Goal: Communication & Community: Answer question/provide support

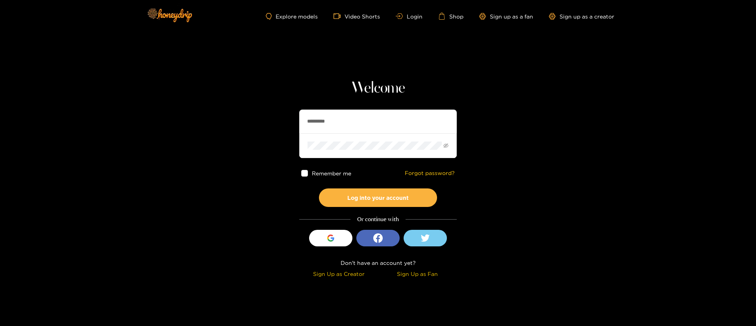
click at [360, 120] on input "*********" at bounding box center [378, 121] width 158 height 24
paste input "*********"
type input "*********"
click at [392, 192] on button "Log into your account" at bounding box center [378, 197] width 118 height 19
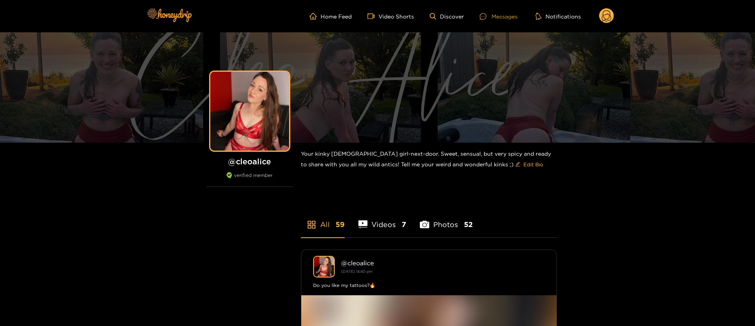
click at [491, 16] on div at bounding box center [486, 16] width 12 height 7
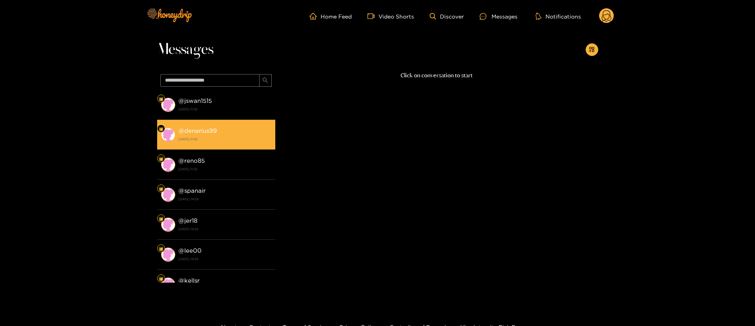
click at [197, 129] on strong "@ denarius99" at bounding box center [197, 130] width 39 height 7
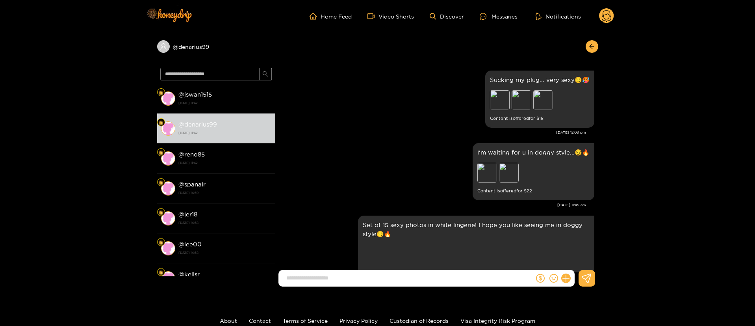
scroll to position [1762, 0]
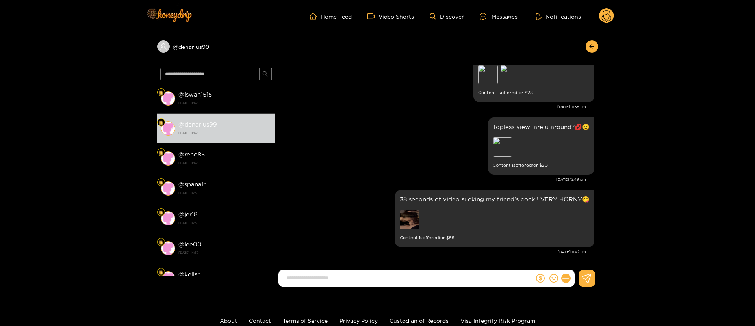
click at [605, 16] on circle at bounding box center [606, 15] width 15 height 15
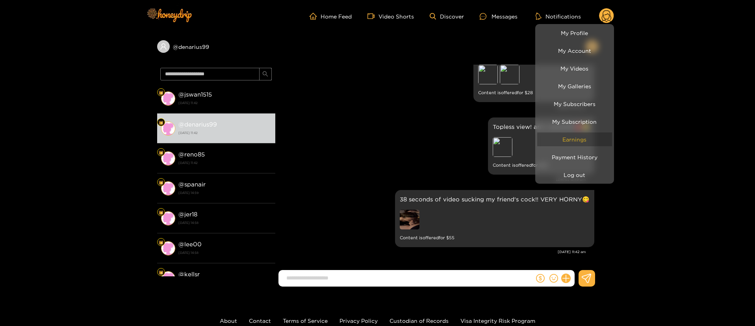
click at [588, 132] on link "Earnings" at bounding box center [574, 139] width 75 height 14
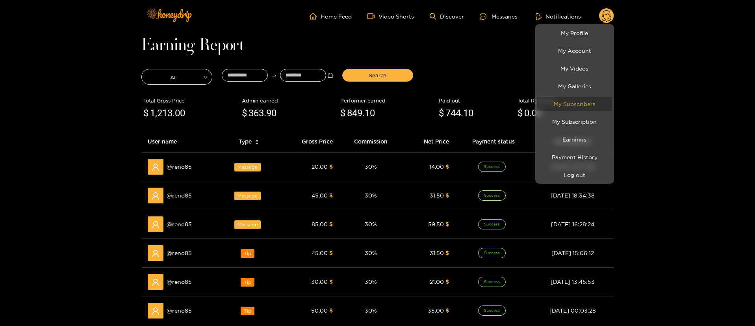
click at [582, 101] on link "My Subscribers" at bounding box center [574, 104] width 75 height 14
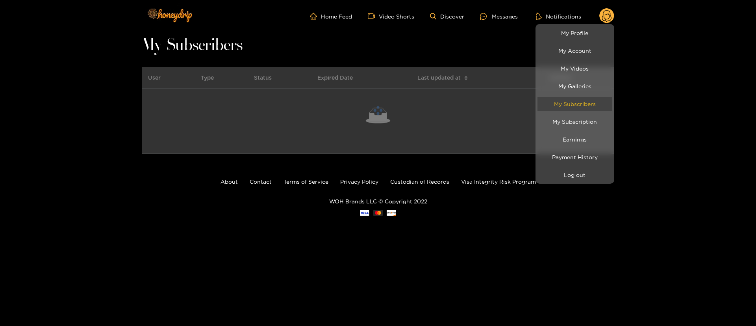
click at [582, 101] on link "My Subscribers" at bounding box center [575, 104] width 75 height 14
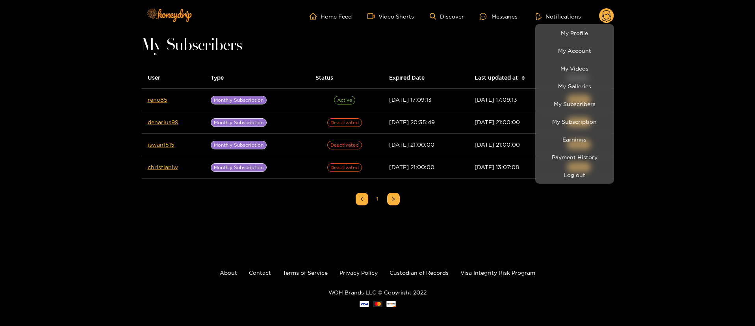
click at [452, 31] on div at bounding box center [377, 163] width 755 height 326
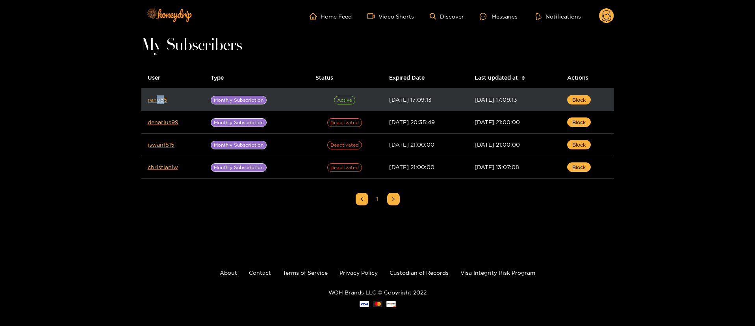
drag, startPoint x: 164, startPoint y: 104, endPoint x: 157, endPoint y: 98, distance: 9.2
click at [157, 98] on td "reno85" at bounding box center [172, 100] width 63 height 22
click at [157, 98] on link "reno85" at bounding box center [158, 99] width 20 height 6
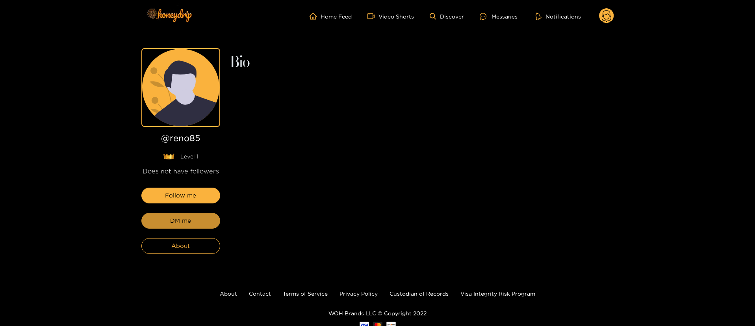
click at [196, 223] on button "DM me" at bounding box center [180, 221] width 79 height 16
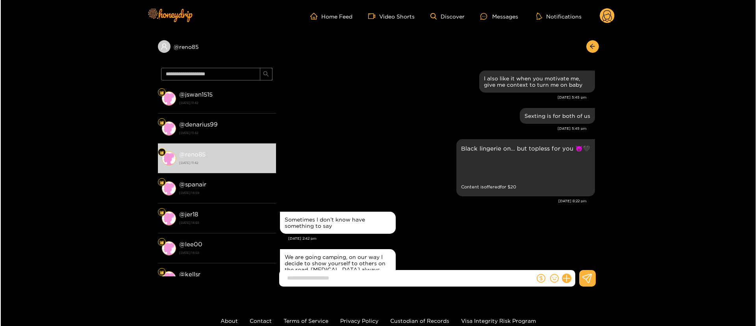
scroll to position [1262, 0]
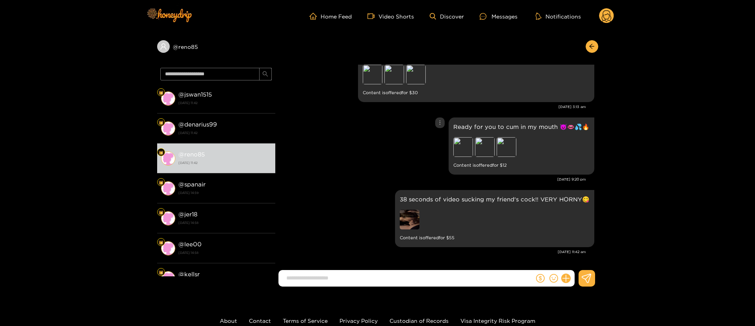
click at [340, 149] on div "Ready for you to cum in my mouth 😈👄💦🔥 Preview Preview Preview Content is offere…" at bounding box center [436, 145] width 315 height 61
drag, startPoint x: 239, startPoint y: 47, endPoint x: 147, endPoint y: 52, distance: 92.7
click at [147, 52] on div "@ reno85 @ jswan1515 16 September 2025 11:42 @ denarius99 16 September 2025 11:…" at bounding box center [377, 162] width 755 height 260
copy div "@ reno85"
click at [383, 71] on div "Preview Preview Preview" at bounding box center [418, 76] width 110 height 22
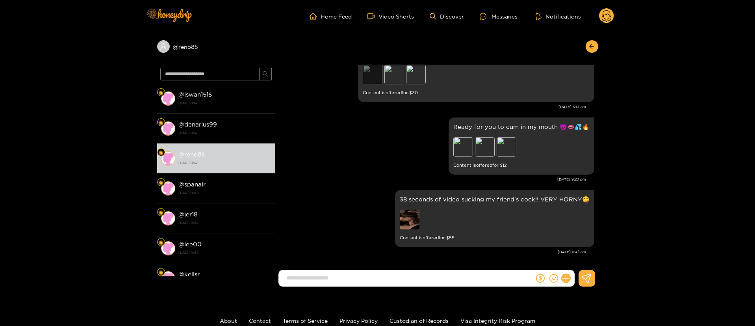
click at [380, 71] on div "Preview" at bounding box center [373, 75] width 20 height 20
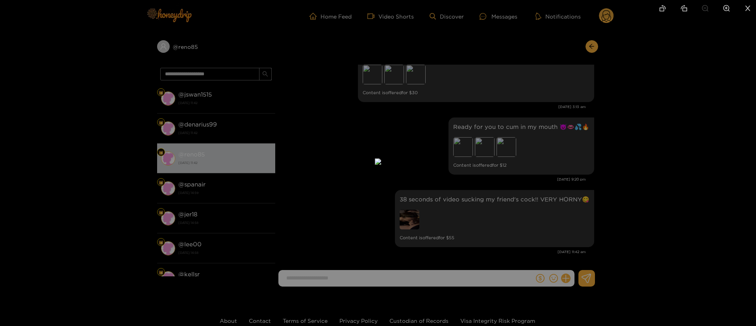
click at [579, 135] on div at bounding box center [378, 163] width 756 height 326
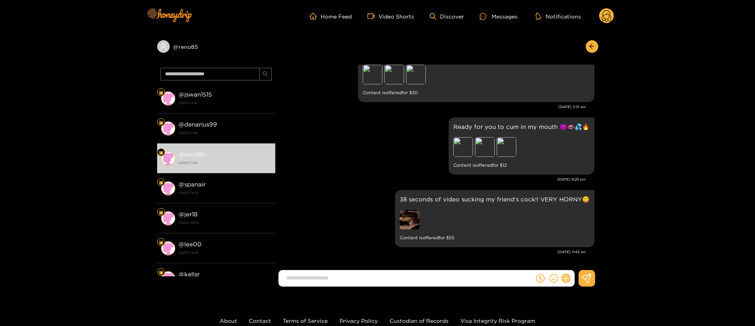
click at [566, 277] on icon at bounding box center [565, 277] width 7 height 7
click at [586, 255] on button at bounding box center [581, 259] width 28 height 18
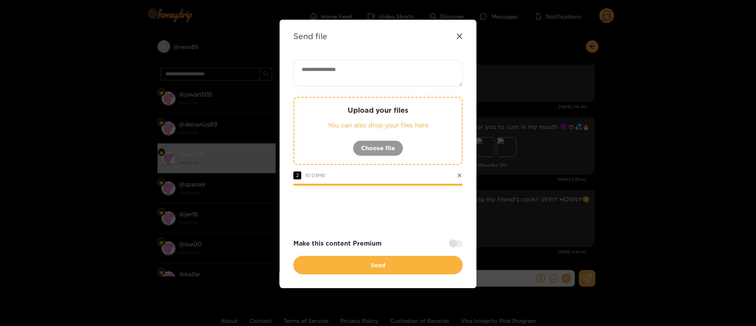
click at [462, 239] on div "Make this content Premium" at bounding box center [377, 243] width 169 height 9
click at [452, 245] on div at bounding box center [456, 243] width 14 height 6
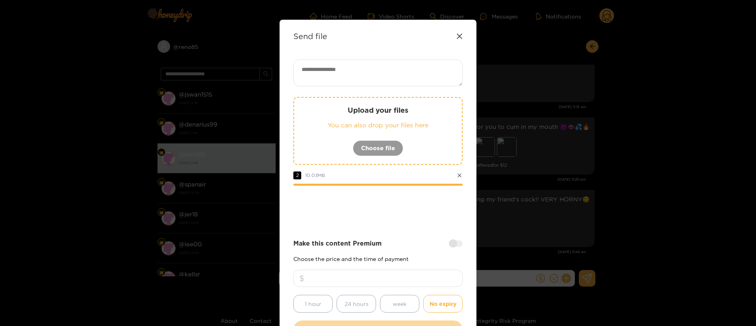
click at [415, 280] on input "number" at bounding box center [377, 277] width 169 height 17
type input "**"
click at [364, 82] on textarea at bounding box center [377, 72] width 169 height 27
paste textarea "**********"
type textarea "**********"
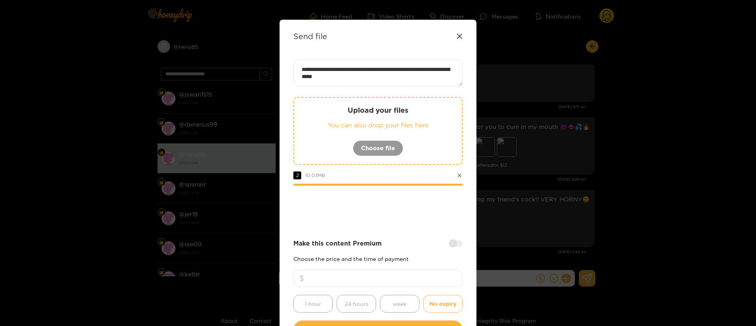
click at [424, 216] on div at bounding box center [377, 207] width 169 height 32
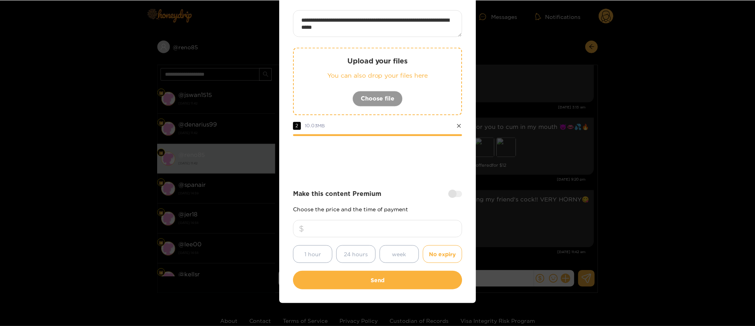
scroll to position [58, 0]
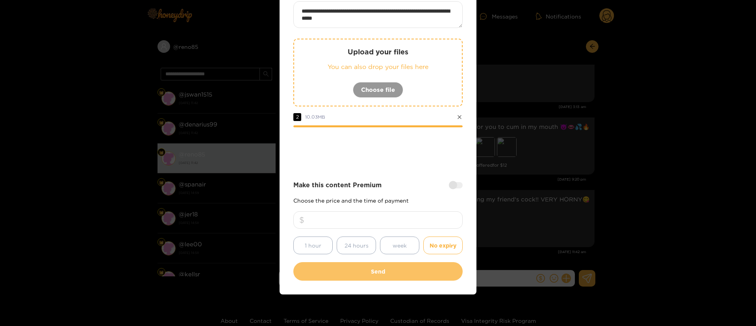
click at [382, 274] on button "Send" at bounding box center [377, 271] width 169 height 19
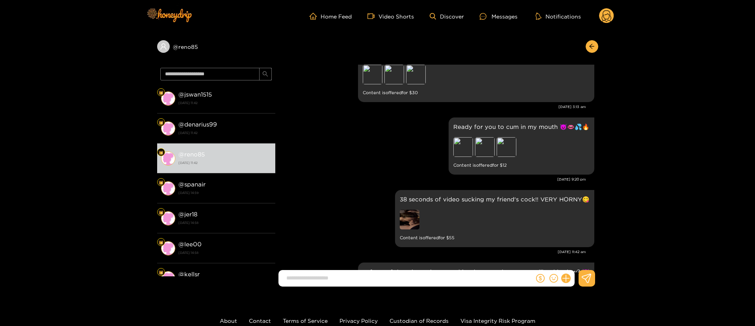
scroll to position [1344, 0]
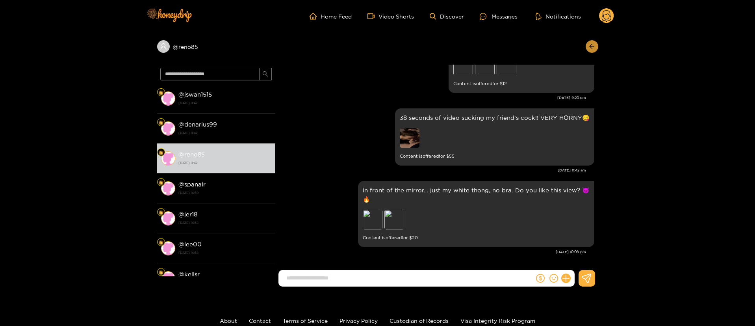
click at [596, 47] on button "button" at bounding box center [592, 46] width 13 height 13
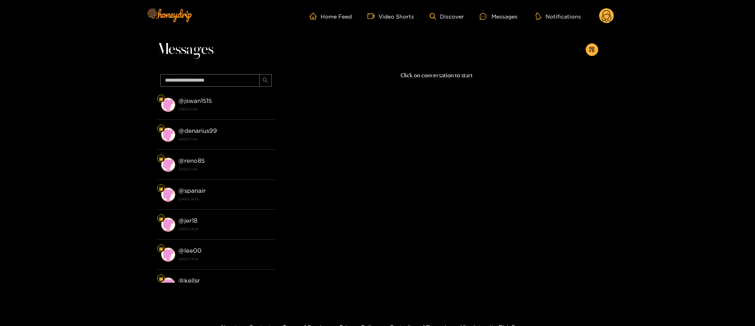
click at [610, 14] on circle at bounding box center [606, 15] width 15 height 15
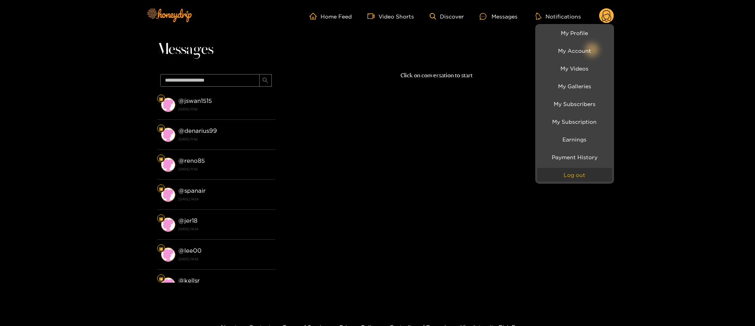
click at [584, 176] on button "Log out" at bounding box center [574, 175] width 75 height 14
